Goal: Navigation & Orientation: Find specific page/section

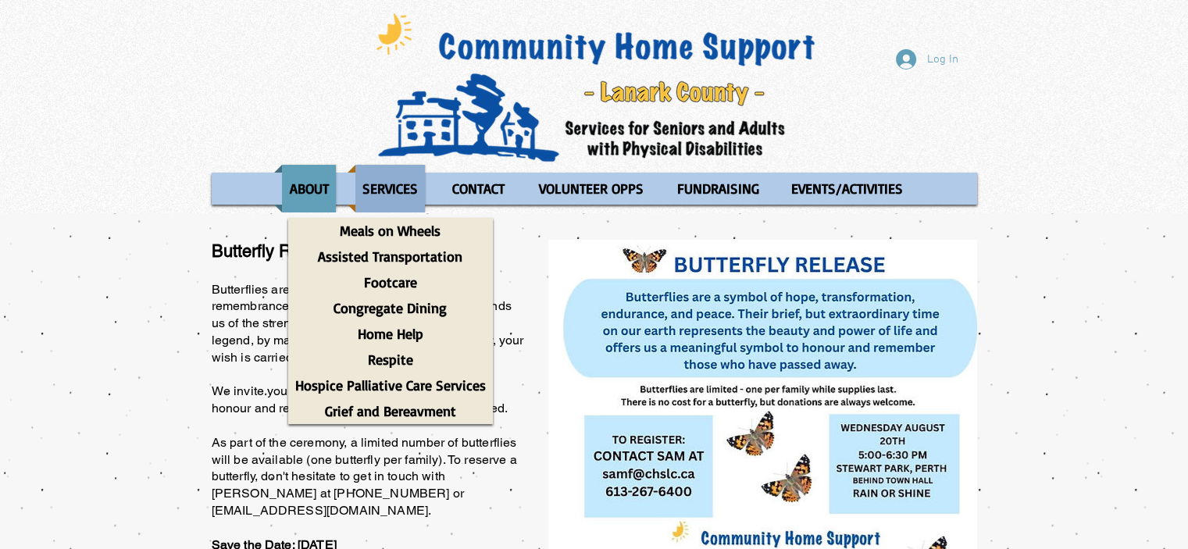
click at [368, 189] on p "SERVICES" at bounding box center [389, 189] width 69 height 48
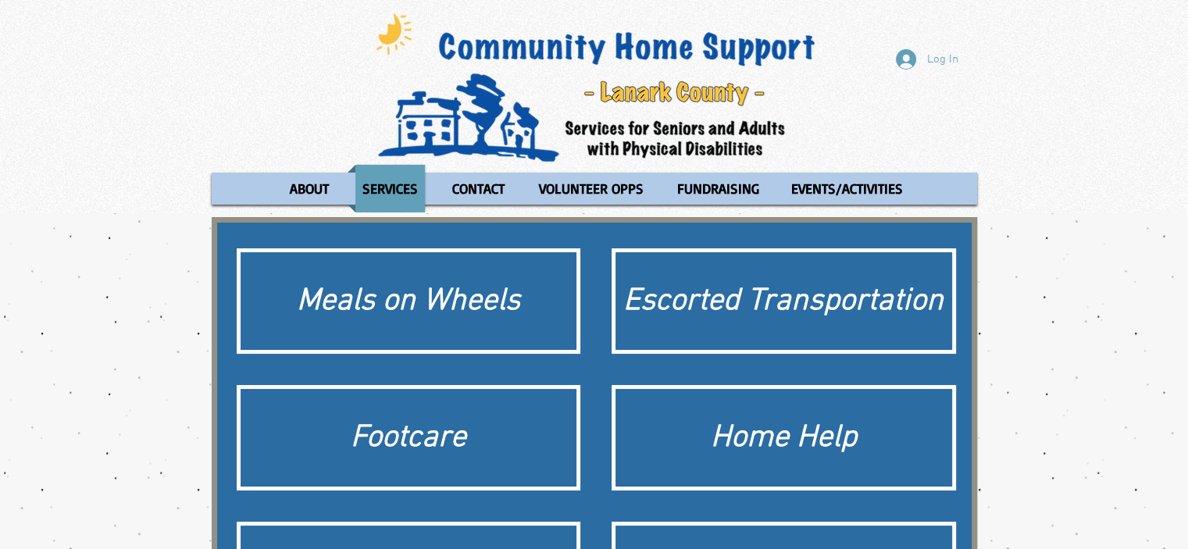
click at [187, 26] on div "Log In ABOUT OUR STORIES Diner's Club Stories MOW Stories Lois's Journey Ryan's…" at bounding box center [594, 106] width 1188 height 213
